Goal: Task Accomplishment & Management: Use online tool/utility

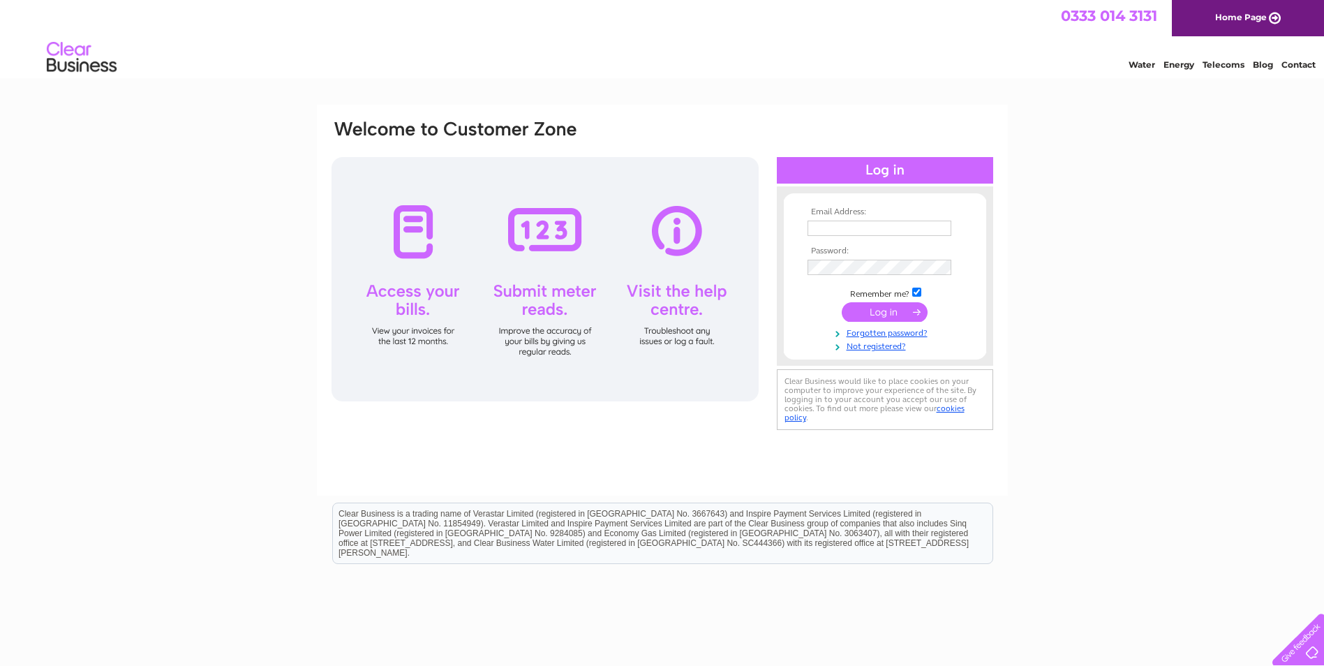
click at [841, 225] on input "text" at bounding box center [880, 228] width 144 height 15
type input "airdriebc@outlook.com"
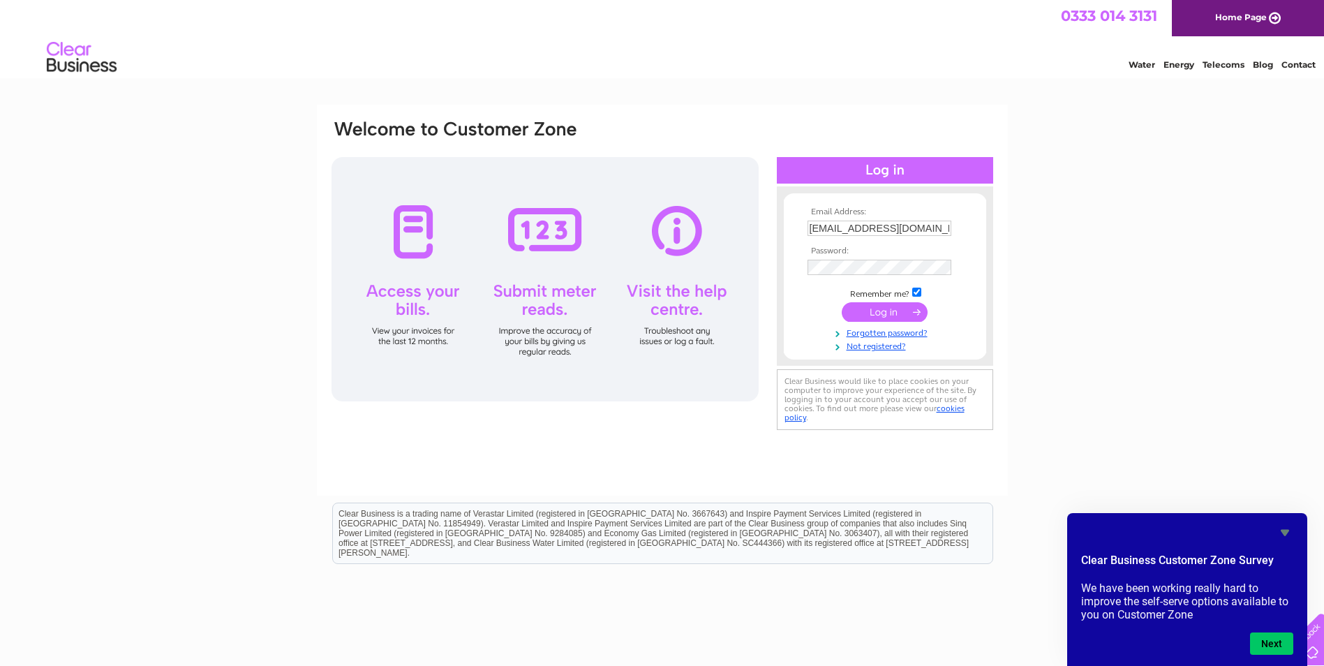
click at [890, 315] on input "submit" at bounding box center [885, 312] width 86 height 20
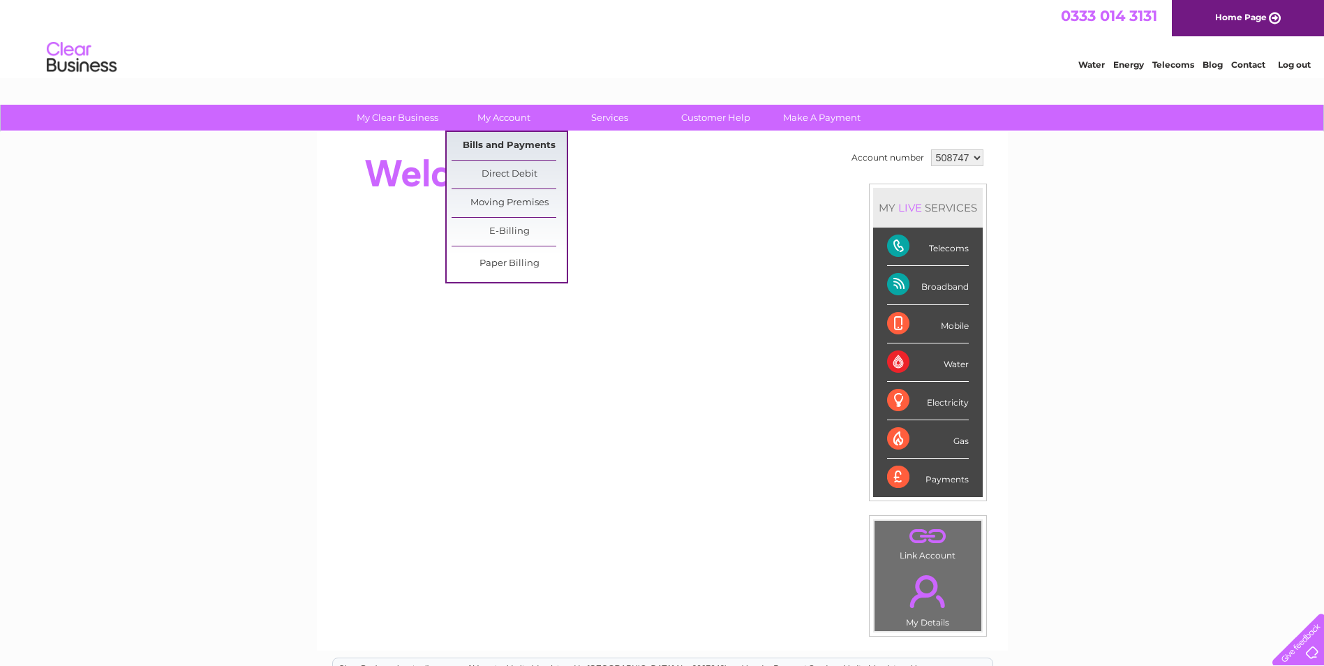
click at [530, 144] on link "Bills and Payments" at bounding box center [509, 146] width 115 height 28
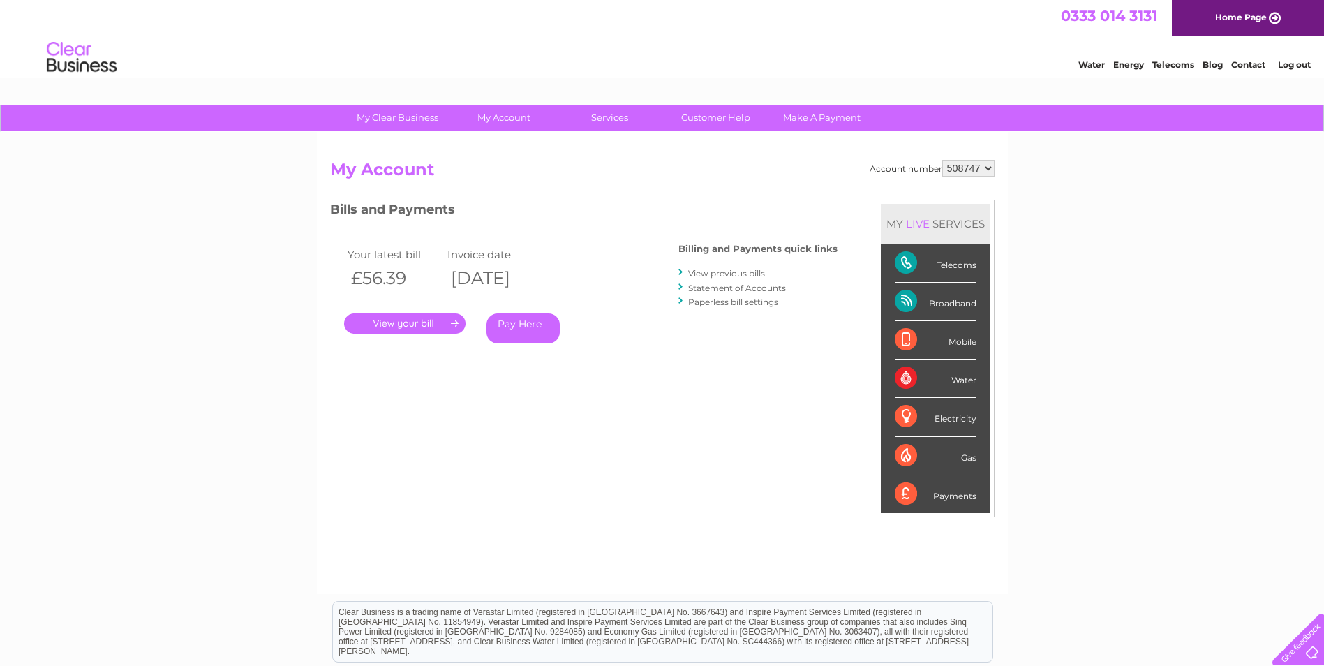
click at [991, 167] on select "508747 910219" at bounding box center [969, 168] width 52 height 17
select select "910219"
click at [943, 160] on select "508747 910219" at bounding box center [969, 168] width 52 height 17
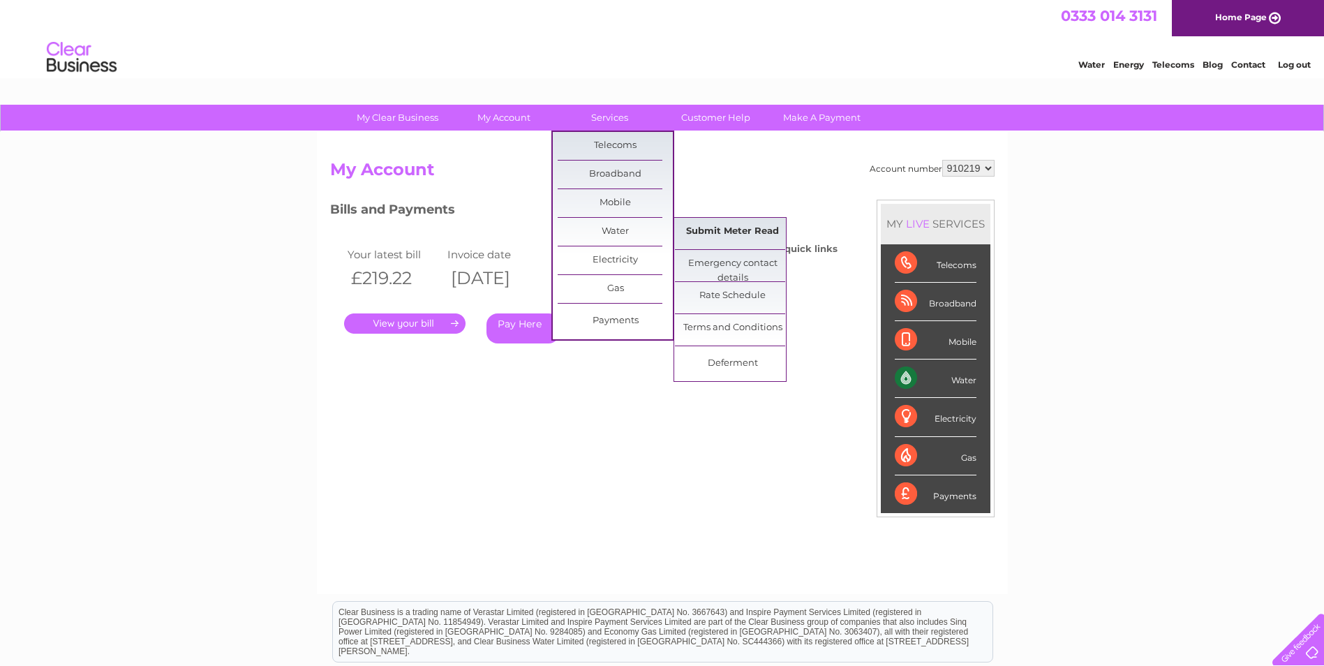
click at [714, 230] on link "Submit Meter Read" at bounding box center [732, 232] width 115 height 28
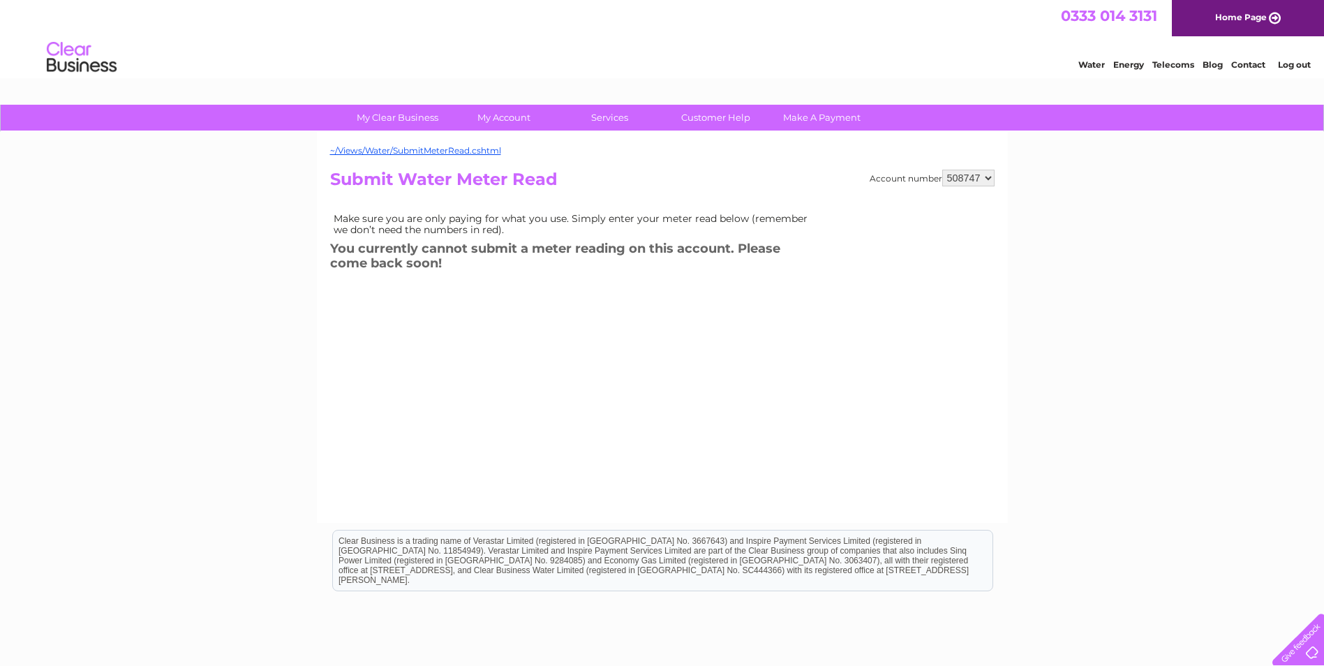
click at [987, 177] on select "508747 910219" at bounding box center [969, 178] width 52 height 17
select select "910219"
click at [943, 170] on select "508747 910219" at bounding box center [969, 178] width 52 height 17
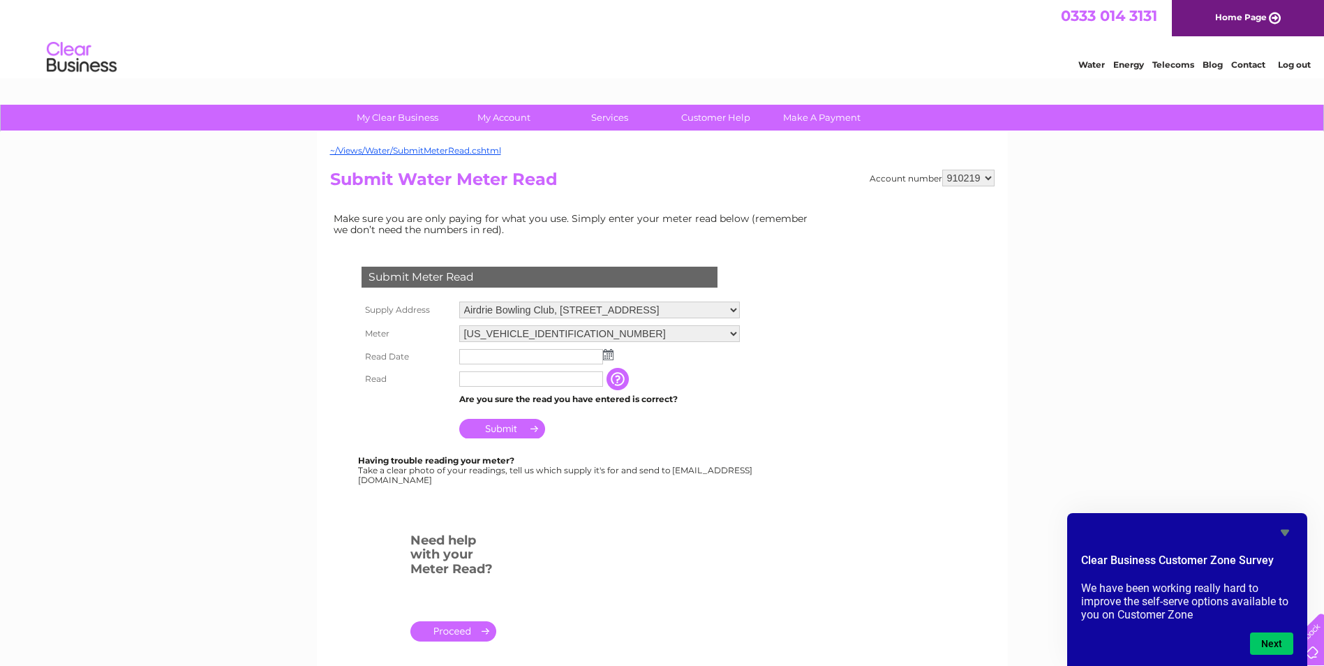
click at [611, 353] on img at bounding box center [608, 354] width 10 height 11
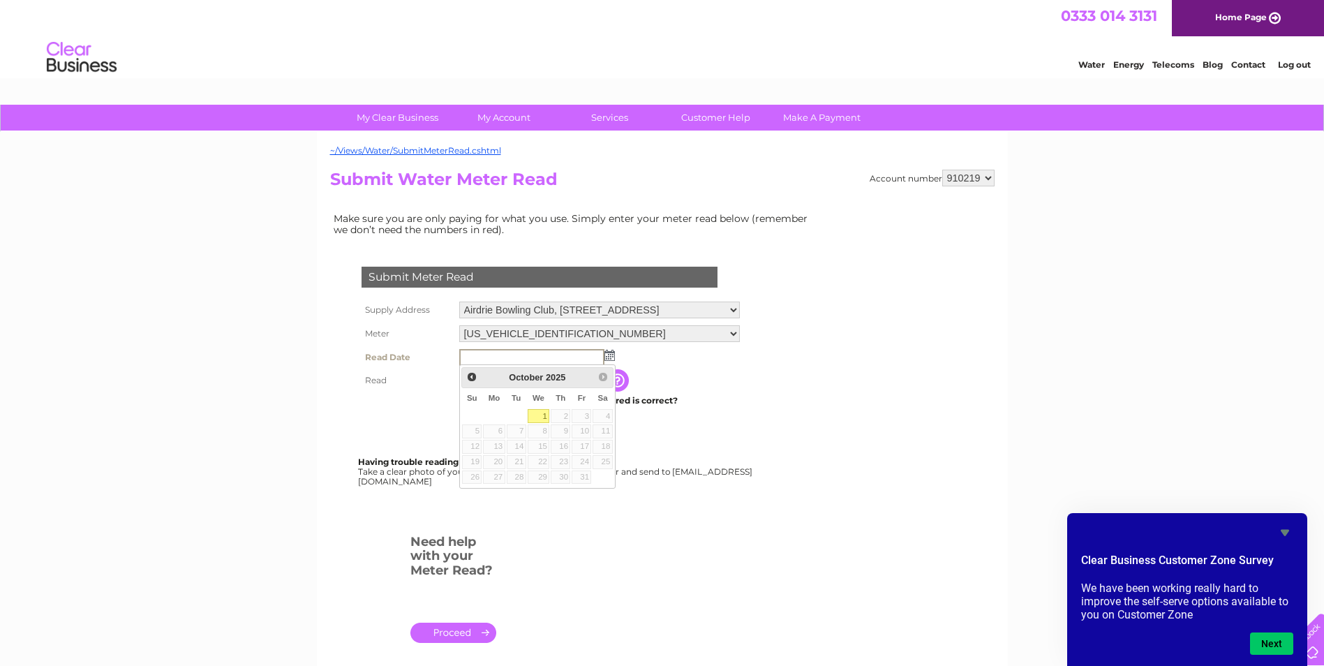
click at [539, 411] on link "1" at bounding box center [539, 416] width 22 height 14
type input "[DATE]"
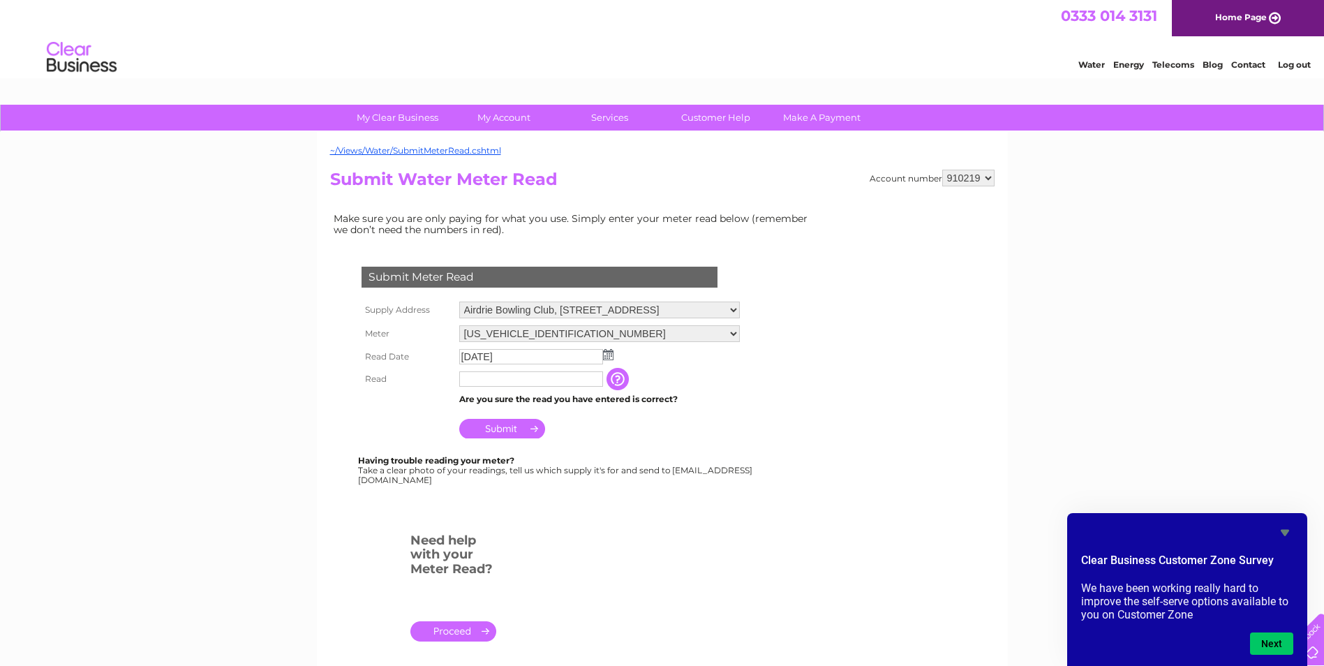
click at [500, 378] on input "text" at bounding box center [531, 378] width 144 height 15
type input "2530"
click at [513, 426] on input "Submit" at bounding box center [502, 429] width 86 height 20
